Goal: Navigation & Orientation: Find specific page/section

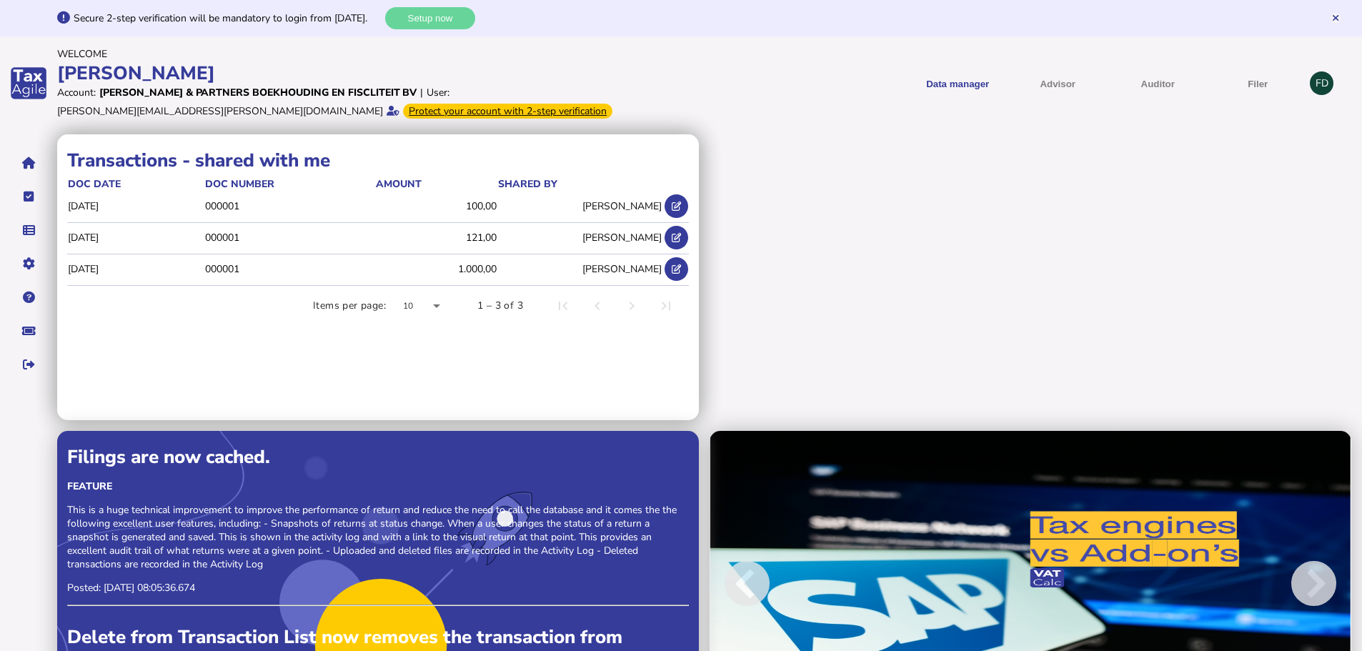
click at [1315, 81] on div "FD" at bounding box center [1322, 83] width 24 height 24
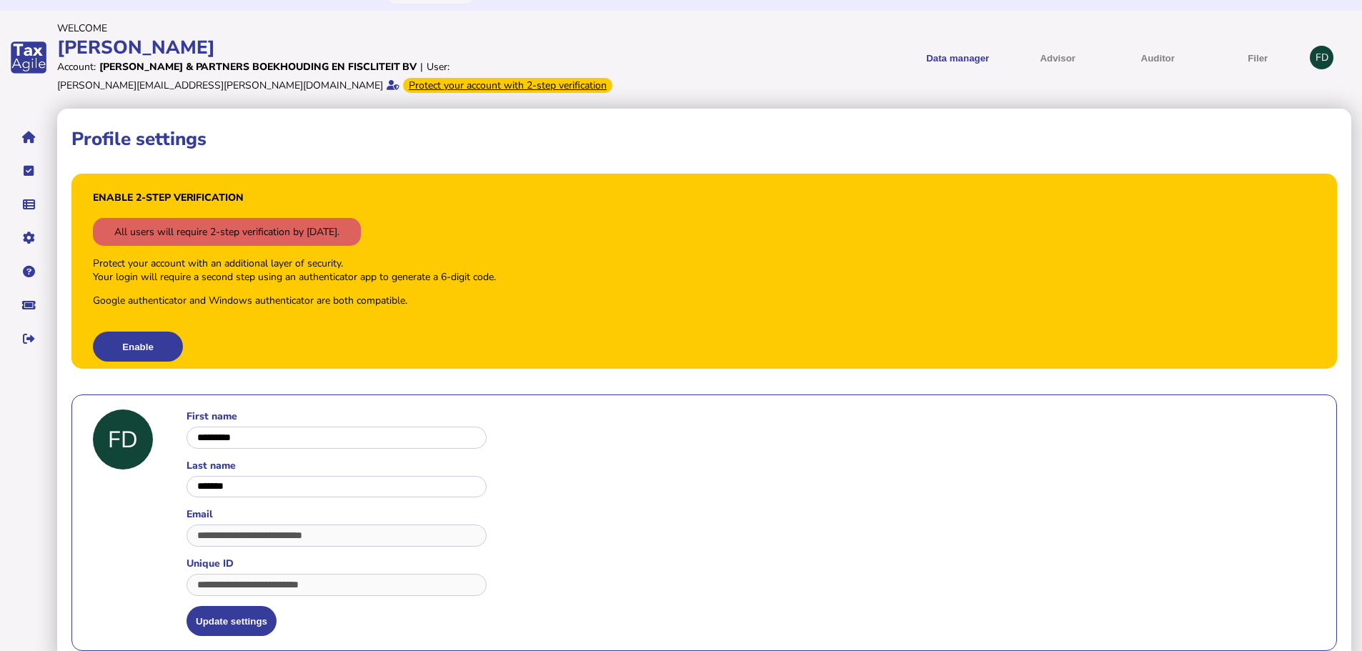
scroll to position [40, 0]
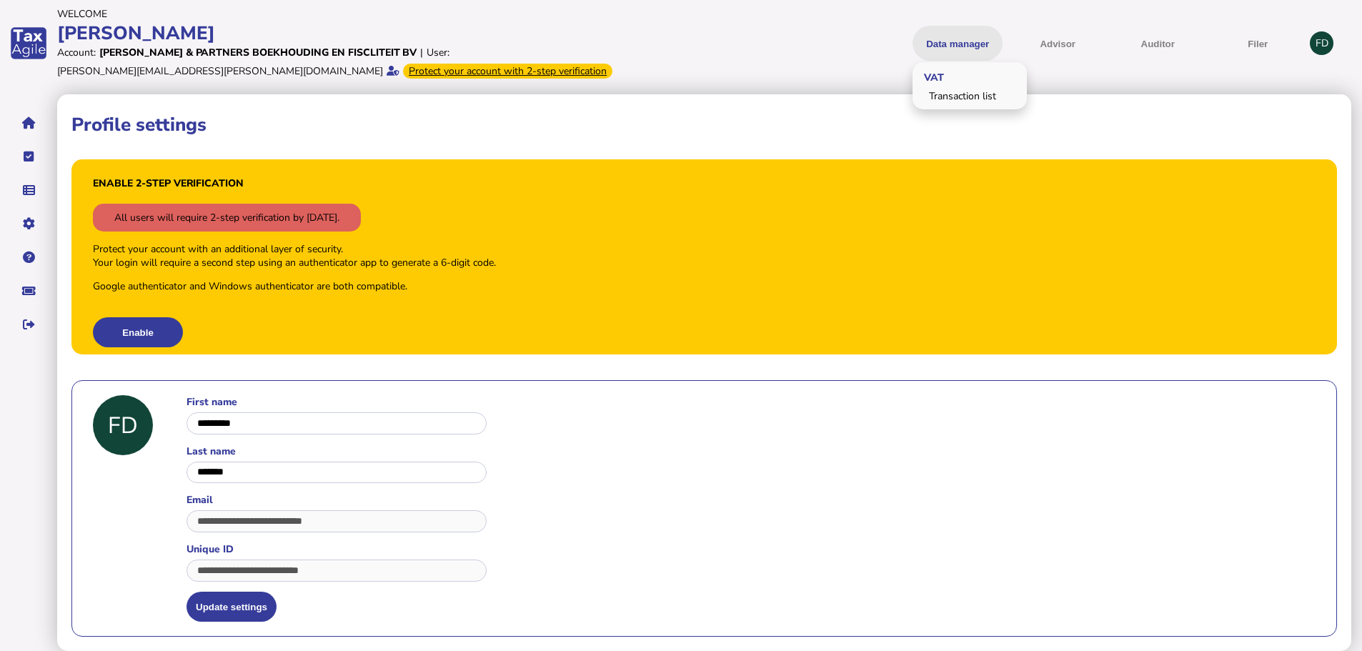
click at [969, 38] on button "Data manager" at bounding box center [957, 43] width 90 height 35
click at [30, 116] on button "navigate application pages" at bounding box center [29, 123] width 30 height 30
